Goal: Task Accomplishment & Management: Complete application form

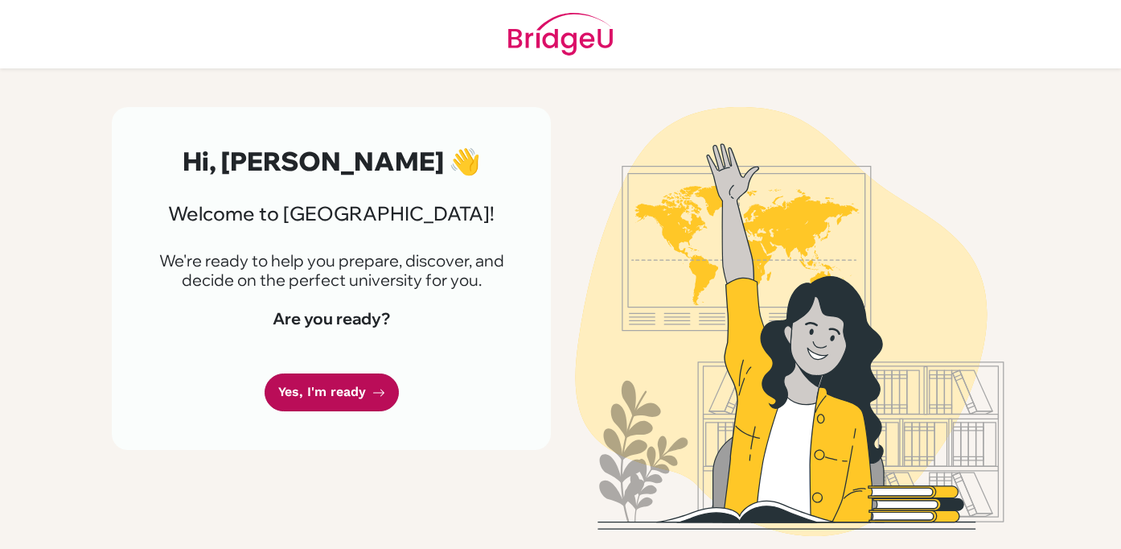
click at [345, 398] on link "Yes, I'm ready" at bounding box center [332, 392] width 134 height 38
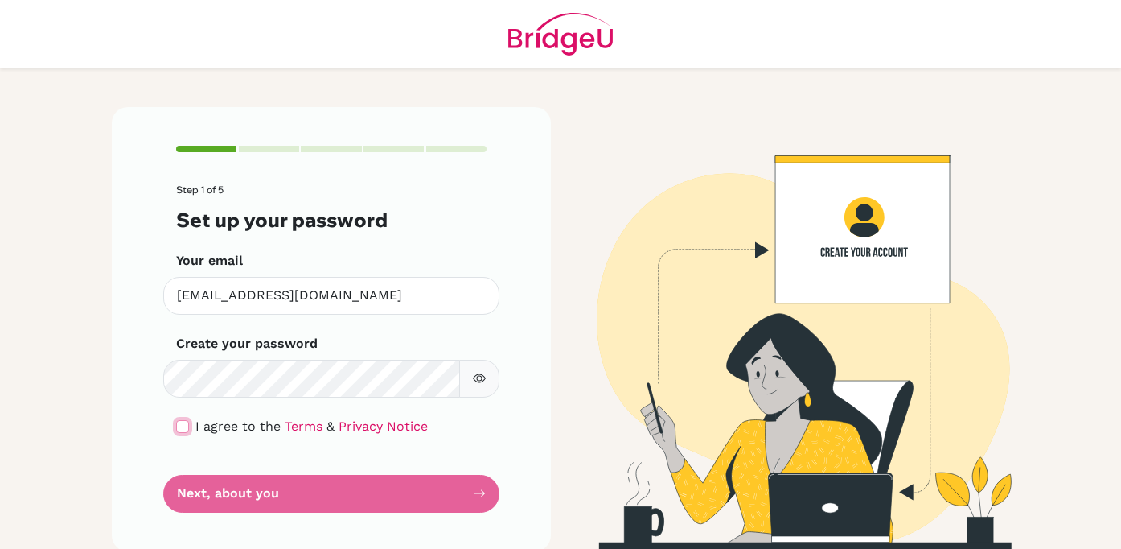
click at [177, 420] on input "checkbox" at bounding box center [182, 426] width 13 height 13
checkbox input "true"
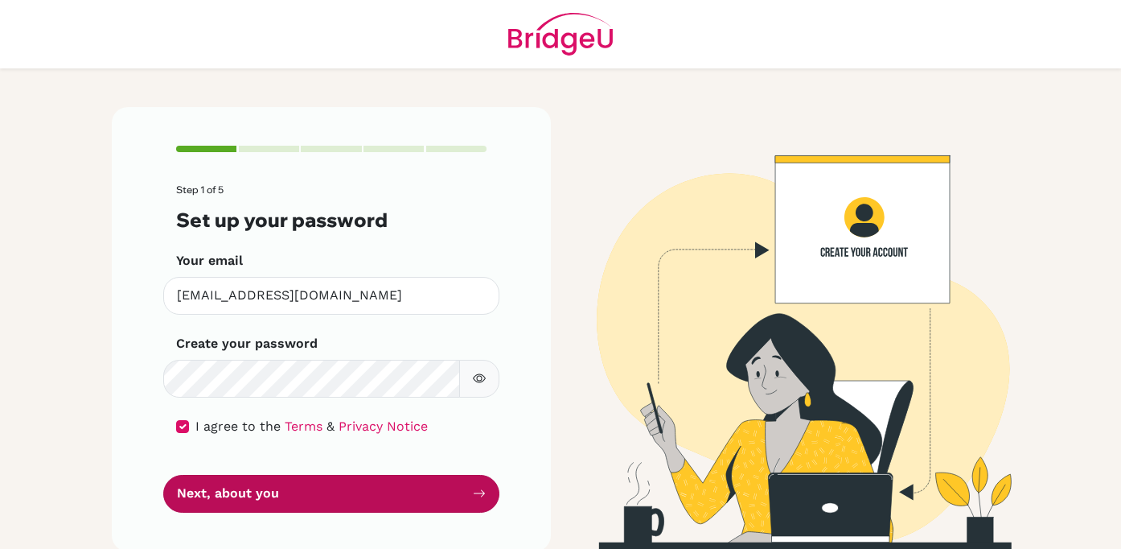
click at [217, 499] on button "Next, about you" at bounding box center [331, 494] width 336 height 38
